Goal: Task Accomplishment & Management: Complete application form

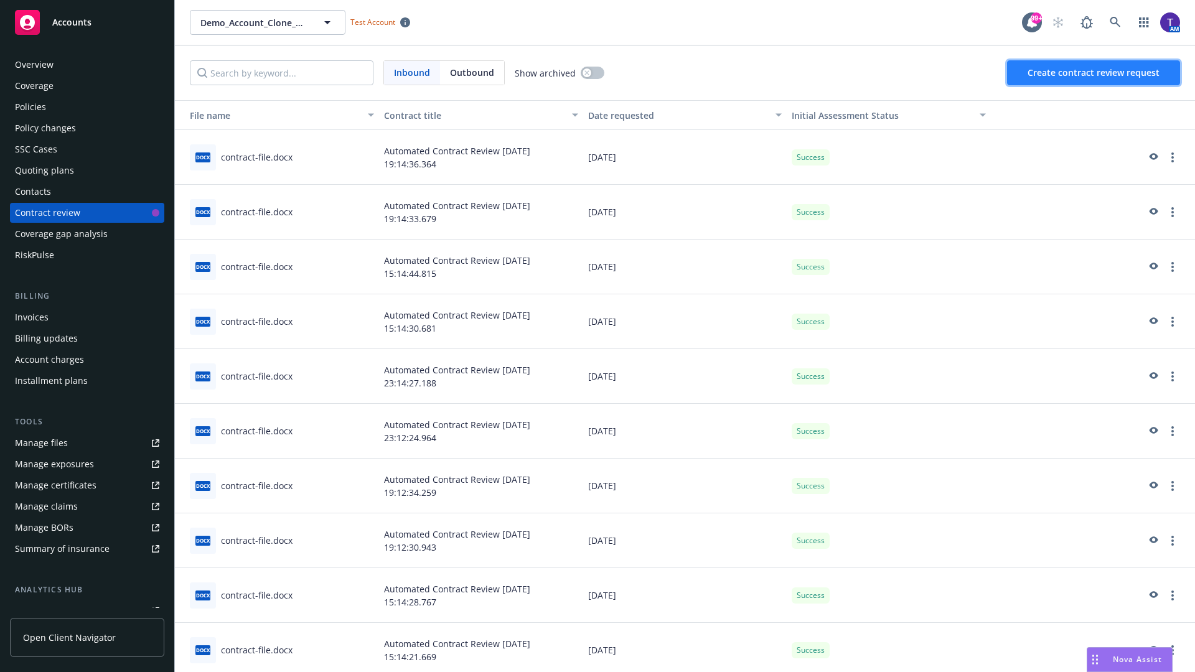
click at [1094, 73] on span "Create contract review request" at bounding box center [1093, 73] width 132 height 12
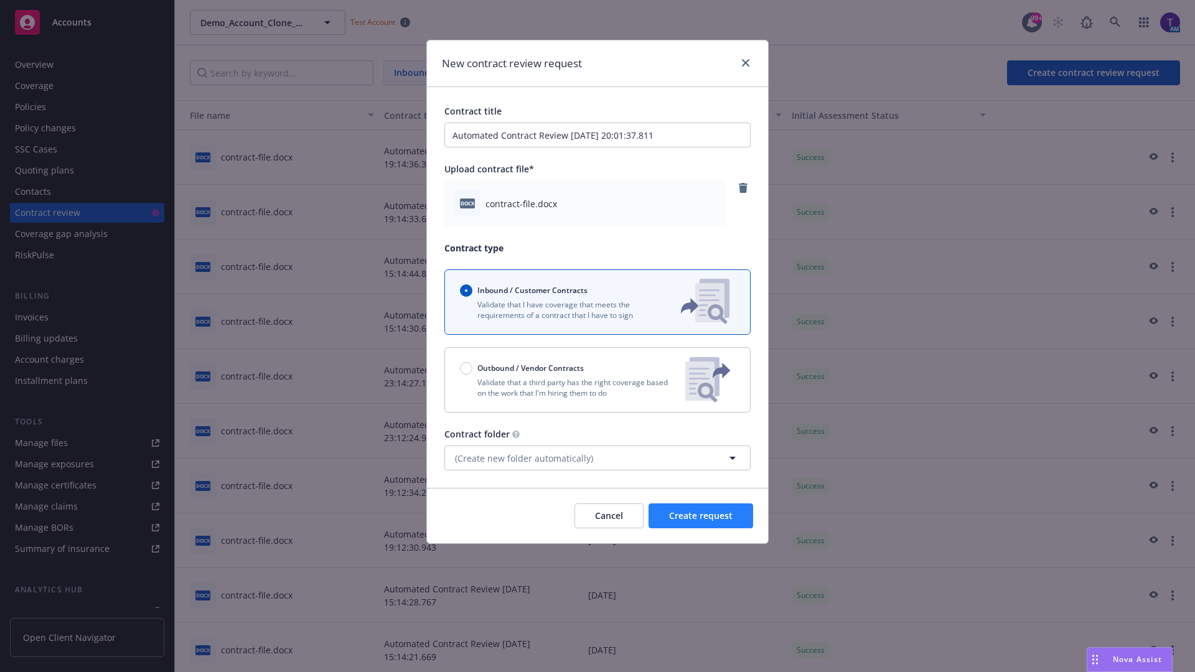
type input "Automated Contract Review [DATE] 20:01:37.811"
click at [701, 516] on span "Create request" at bounding box center [700, 516] width 63 height 12
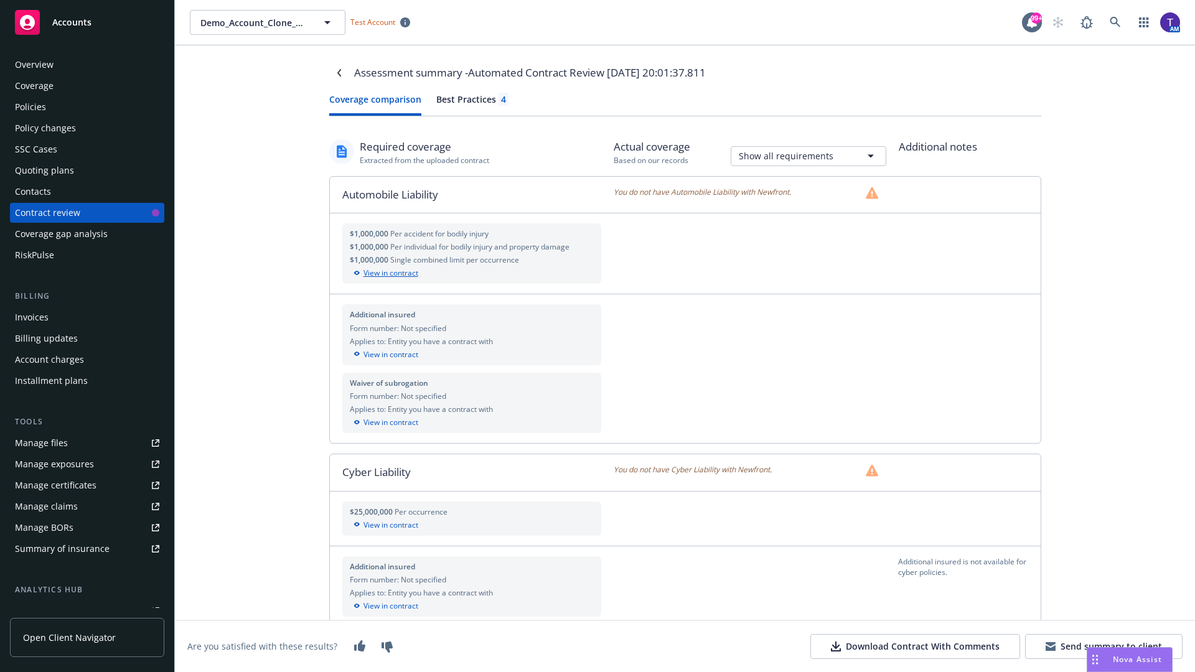
click at [471, 273] on div "View in contract" at bounding box center [472, 273] width 245 height 11
